Goal: Book appointment/travel/reservation

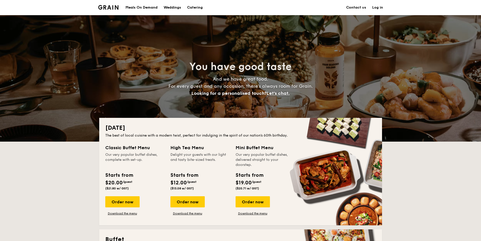
click at [113, 84] on div "You have good taste And we have great food. For every guest and any occasion, t…" at bounding box center [240, 78] width 283 height 126
click at [194, 7] on h1 "Catering" at bounding box center [195, 7] width 16 height 15
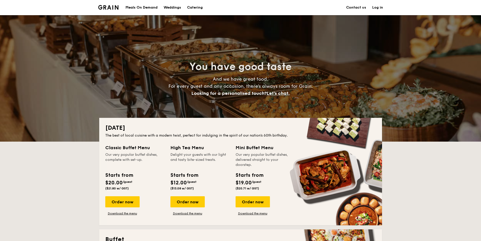
click at [194, 5] on h1 "Catering" at bounding box center [195, 7] width 16 height 15
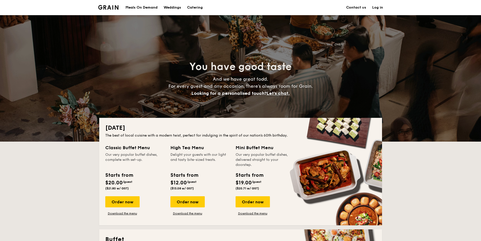
click at [194, 7] on h1 "Catering" at bounding box center [195, 7] width 16 height 15
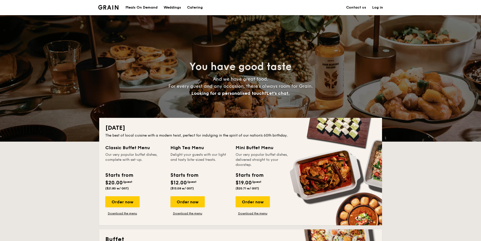
click at [194, 7] on h1 "Catering" at bounding box center [195, 7] width 16 height 15
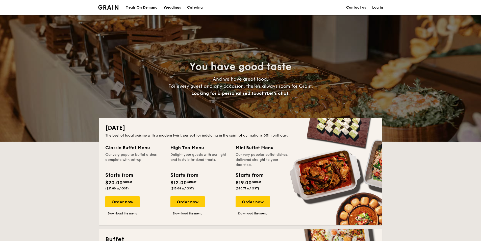
click at [194, 7] on h1 "Catering" at bounding box center [195, 7] width 16 height 15
click at [191, 7] on h1 "Catering" at bounding box center [195, 7] width 16 height 15
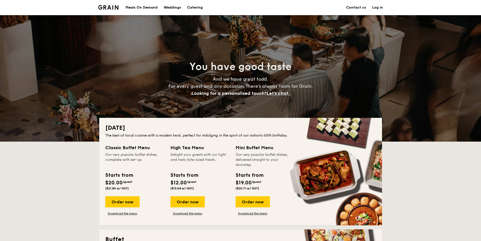
click at [195, 6] on h1 "Catering" at bounding box center [195, 7] width 16 height 15
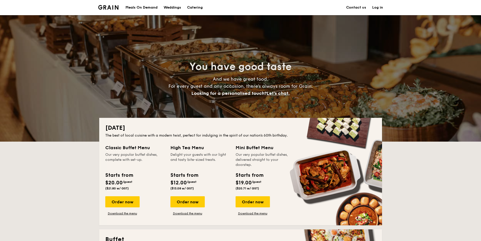
click at [110, 5] on li at bounding box center [110, 7] width 24 height 15
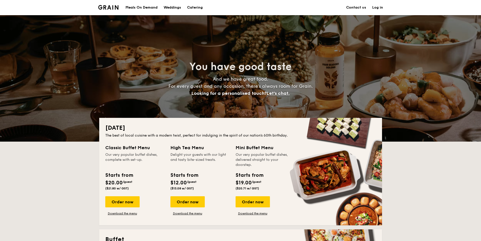
click at [110, 5] on li at bounding box center [110, 7] width 24 height 15
